Goal: Information Seeking & Learning: Check status

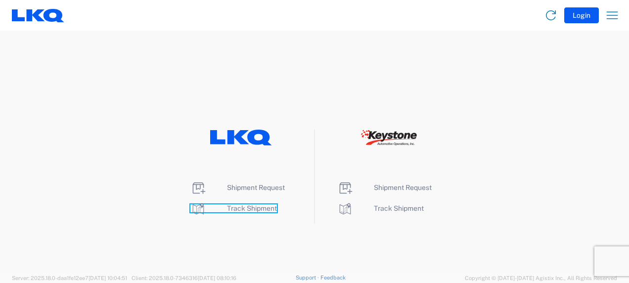
click at [255, 210] on span "Track Shipment" at bounding box center [252, 208] width 50 height 8
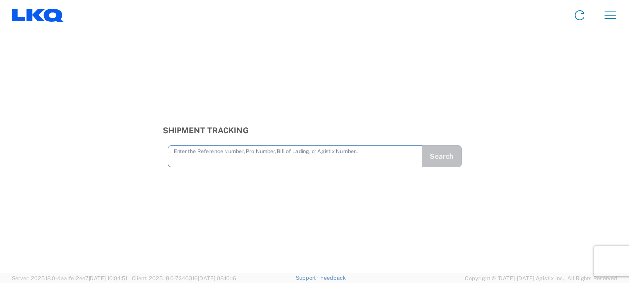
click at [185, 161] on input "text" at bounding box center [295, 155] width 243 height 17
drag, startPoint x: 185, startPoint y: 161, endPoint x: 190, endPoint y: 151, distance: 10.8
click at [190, 151] on input "text" at bounding box center [295, 155] width 243 height 17
type input "56397692"
click at [439, 154] on button "Search" at bounding box center [441, 156] width 41 height 22
